Goal: Find specific page/section: Find specific page/section

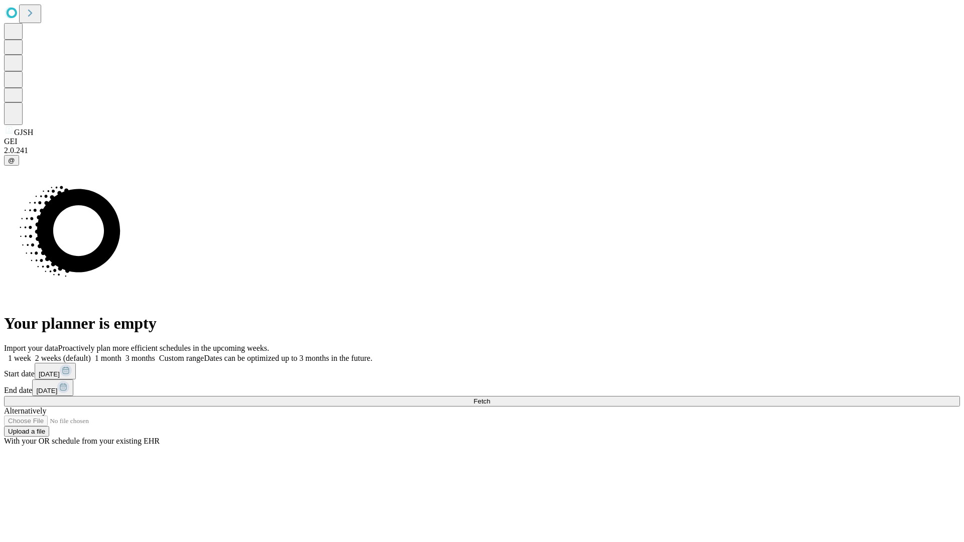
click at [490, 398] on span "Fetch" at bounding box center [482, 402] width 17 height 8
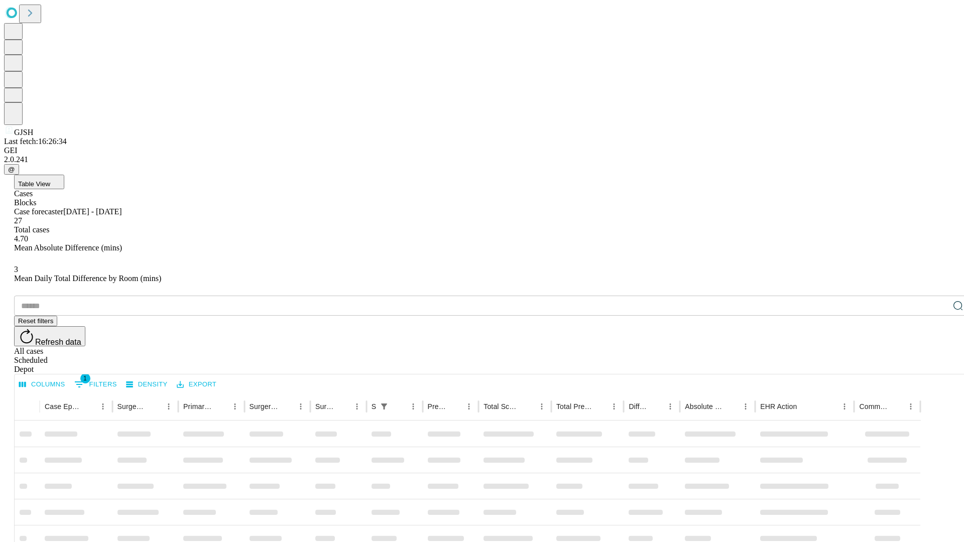
click at [938, 365] on div "Depot" at bounding box center [492, 369] width 956 height 9
